Goal: Navigation & Orientation: Find specific page/section

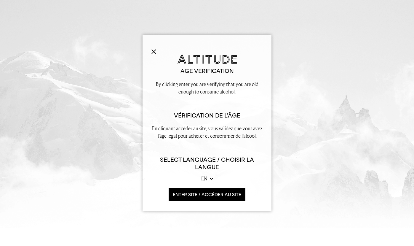
click at [194, 191] on button "ENTER SITE / accéder au site" at bounding box center [207, 194] width 77 height 13
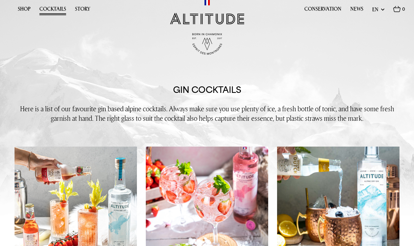
click at [384, 10] on select "en fr" at bounding box center [378, 9] width 12 height 7
select select "fr"
click at [372, 6] on select "en fr" at bounding box center [378, 9] width 12 height 7
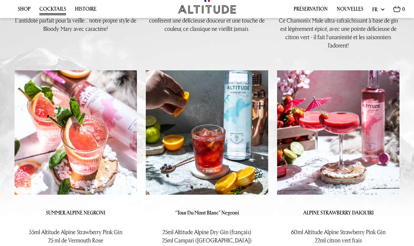
scroll to position [444, 0]
